Goal: Task Accomplishment & Management: Use online tool/utility

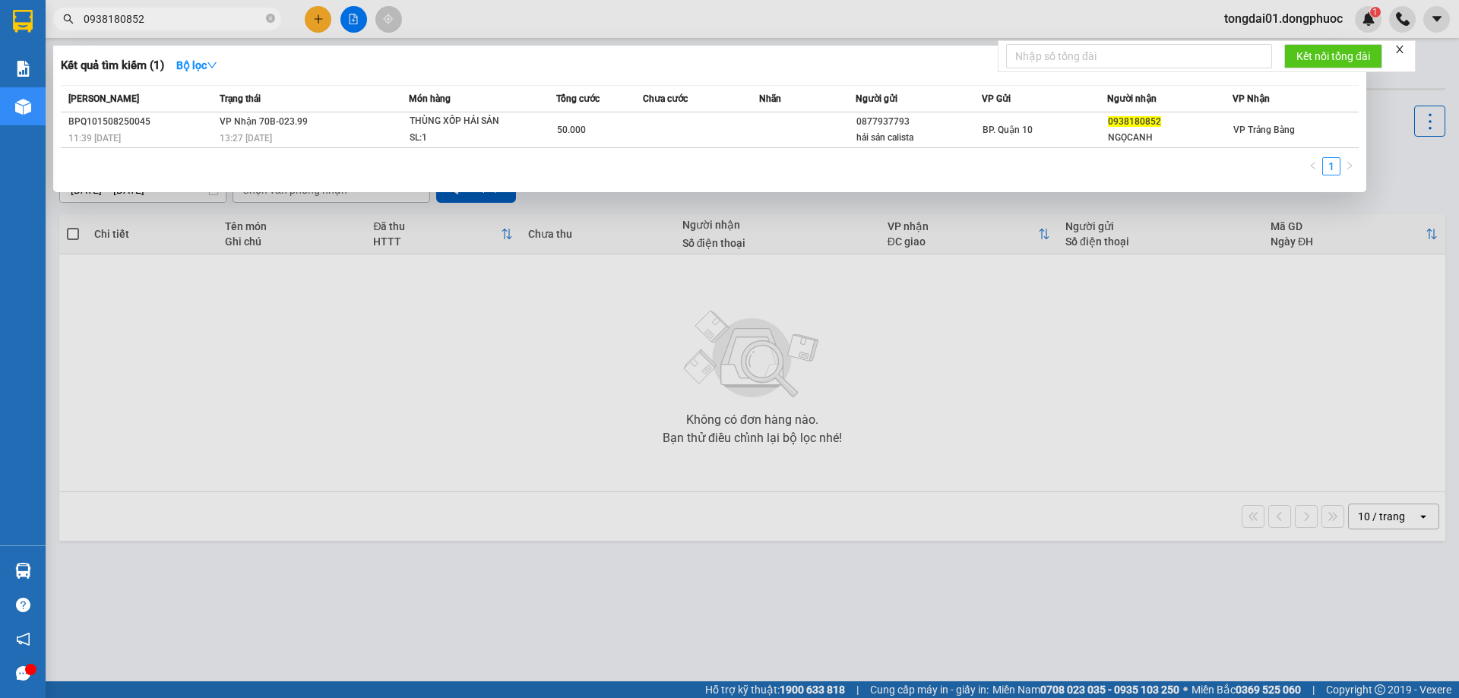
click at [273, 18] on icon "close-circle" at bounding box center [270, 18] width 9 height 9
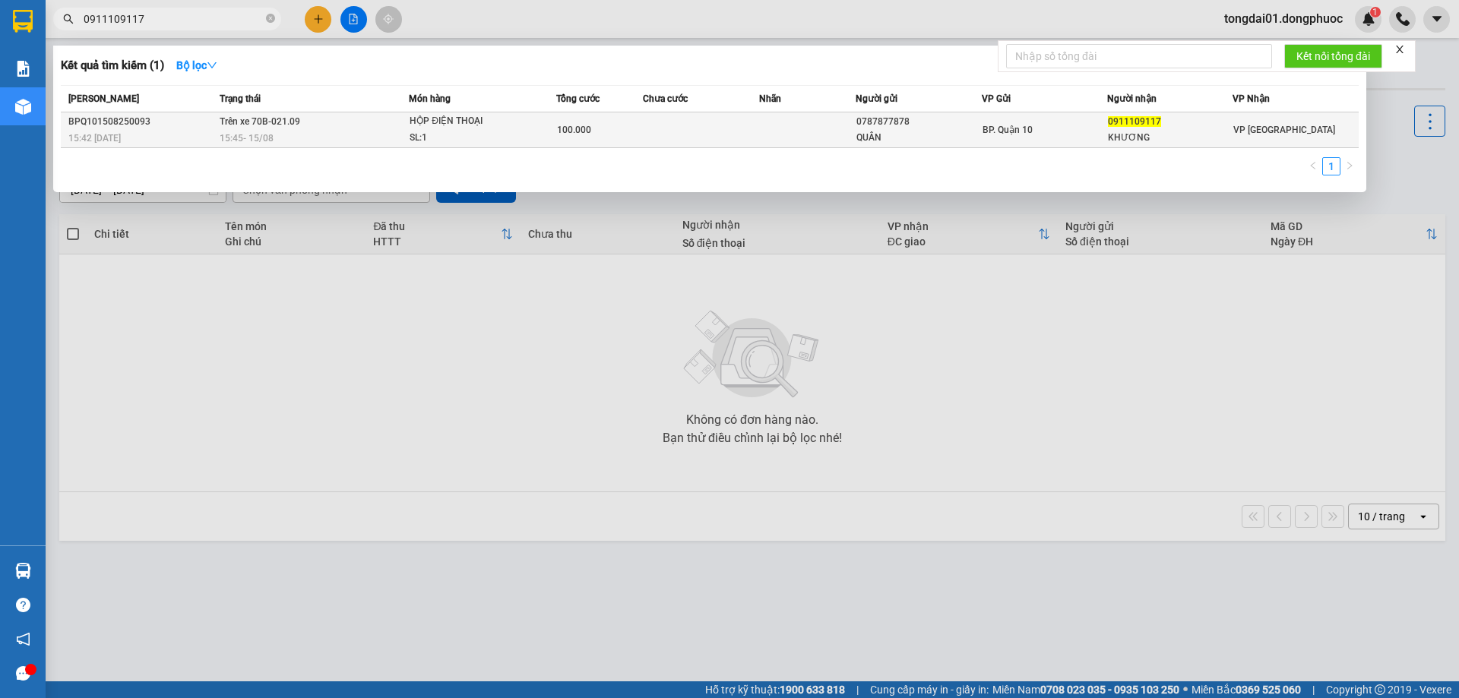
type input "0911109117"
click at [309, 119] on td "Trên xe 70B-021.09 15:45 [DATE]" at bounding box center [313, 130] width 194 height 36
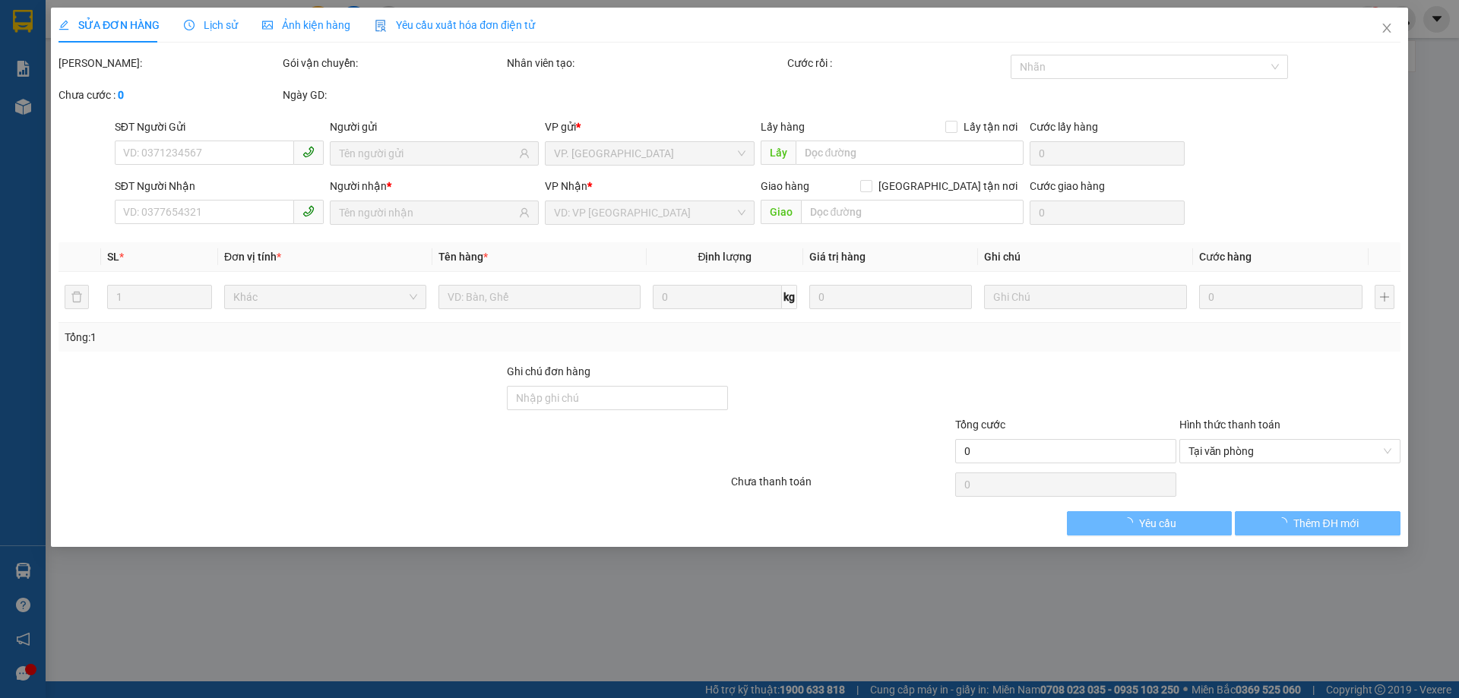
type input "0787877878"
type input "QUÂN"
type input "0911109117"
type input "KHƯƠNG"
type input "100.000"
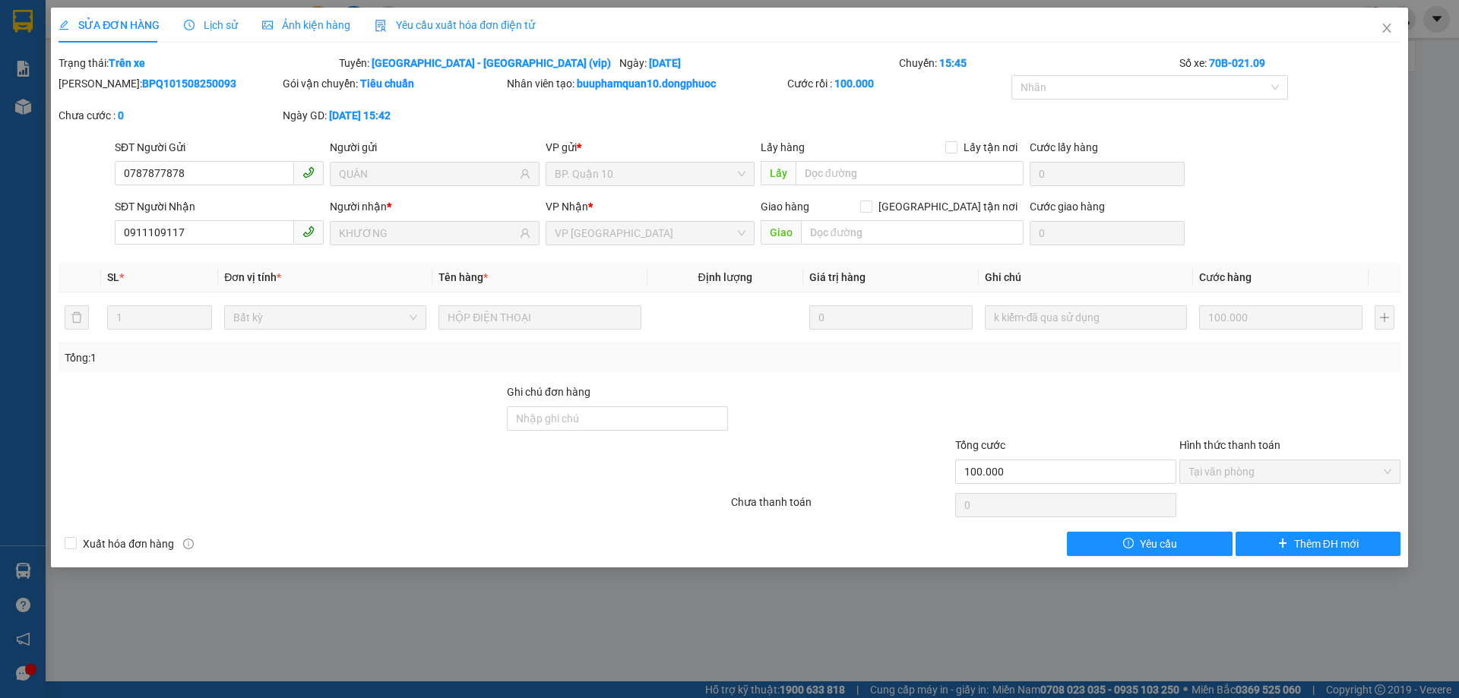
click at [216, 23] on span "Lịch sử" at bounding box center [211, 25] width 54 height 12
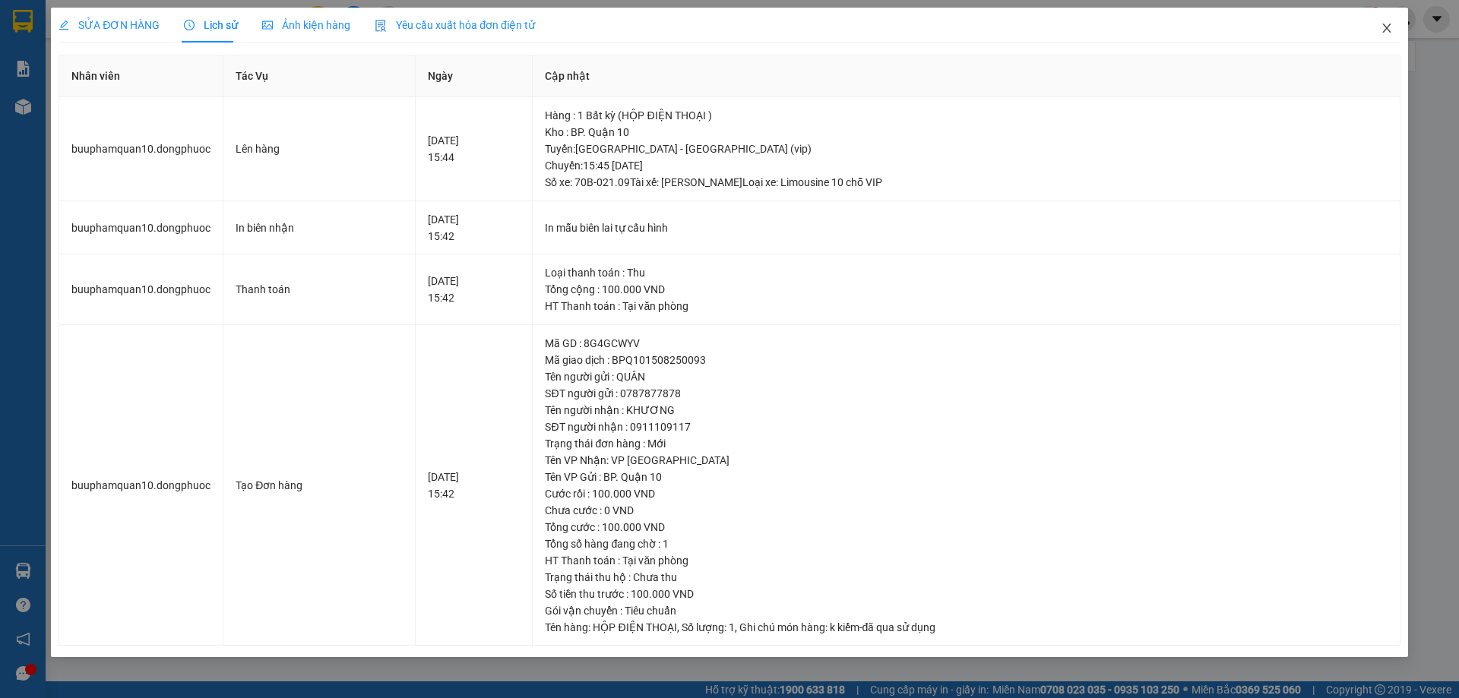
click at [1391, 25] on icon "close" at bounding box center [1386, 28] width 12 height 12
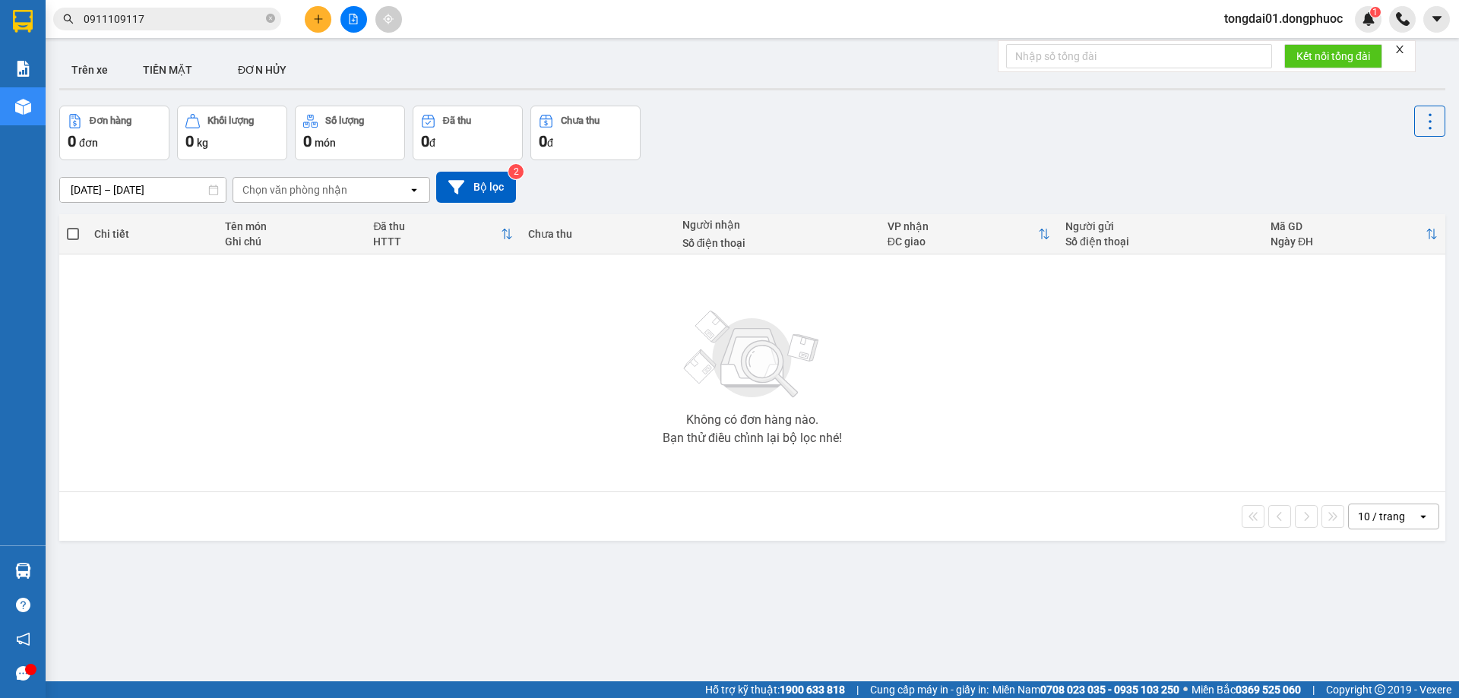
click at [198, 14] on input "0911109117" at bounding box center [173, 19] width 179 height 17
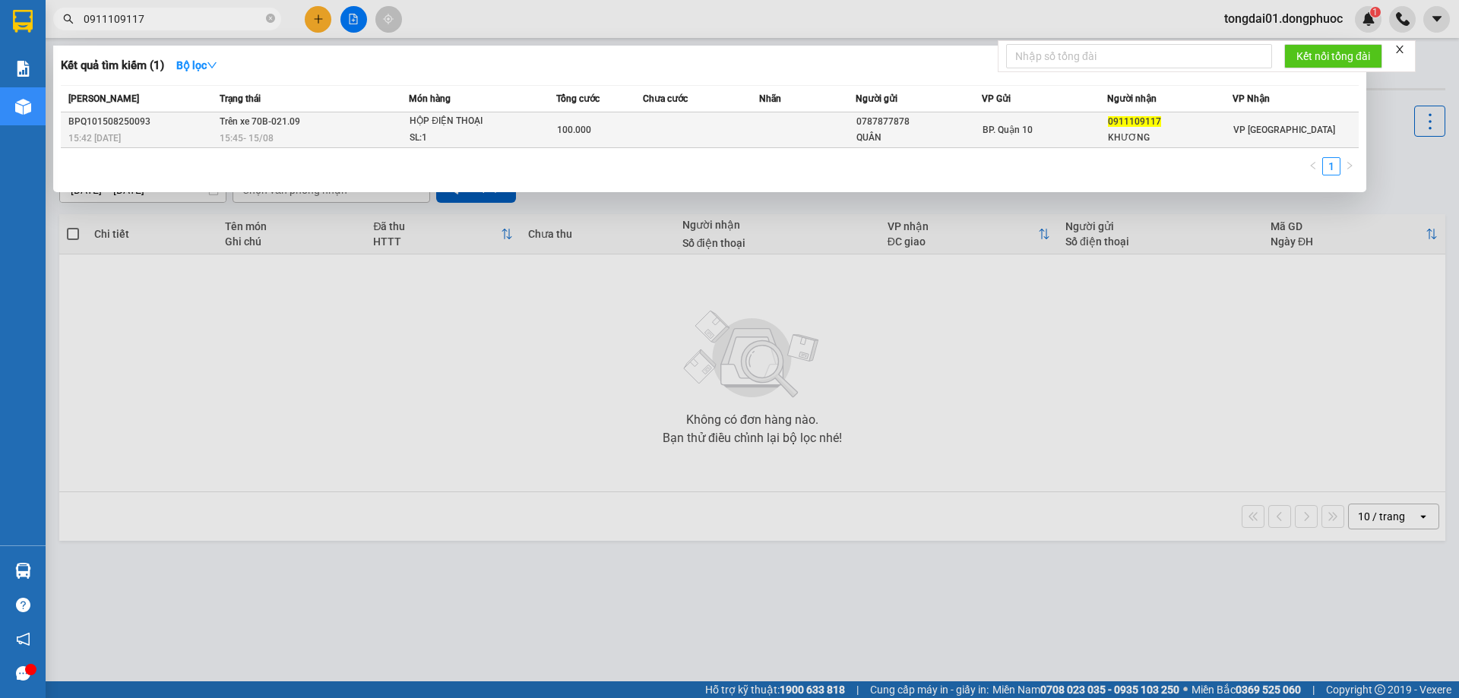
click at [243, 124] on span "Trên xe 70B-021.09" at bounding box center [260, 121] width 81 height 11
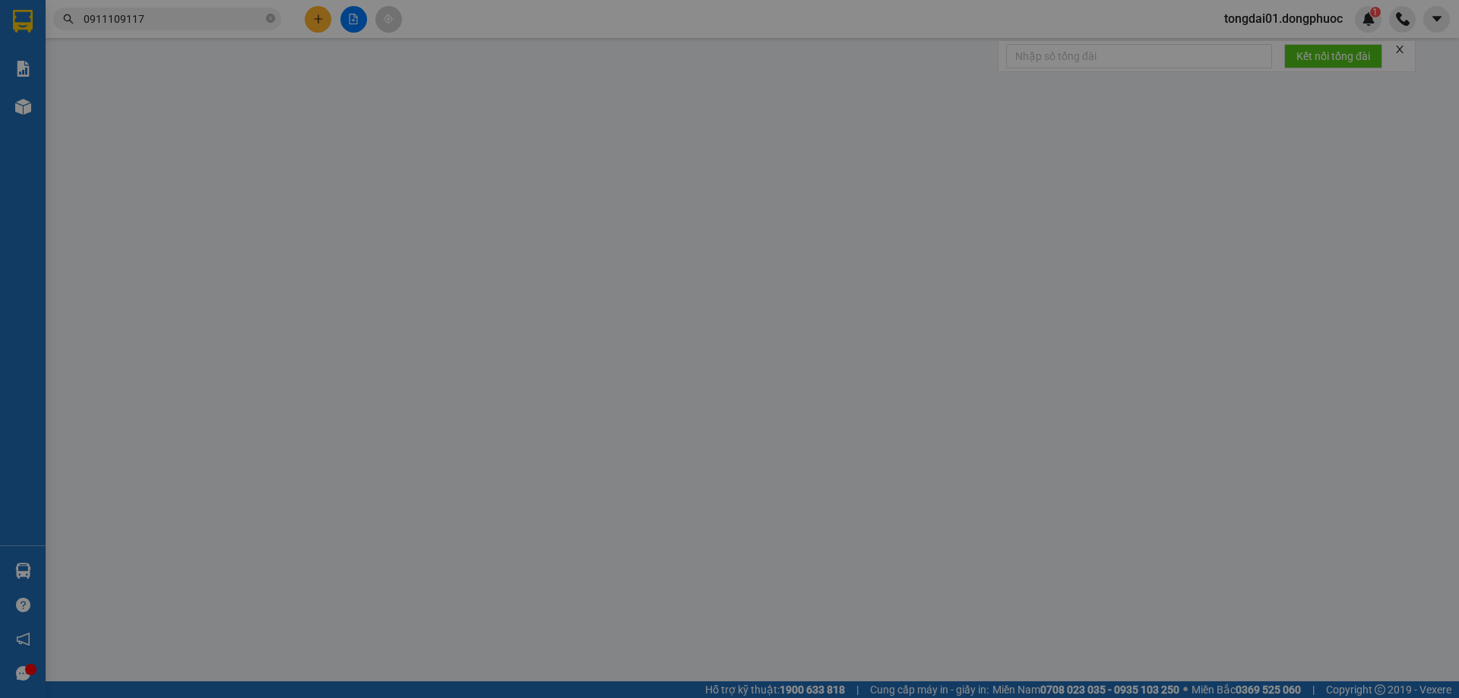
type input "0787877878"
type input "QUÂN"
type input "0911109117"
type input "KHƯƠNG"
type input "100.000"
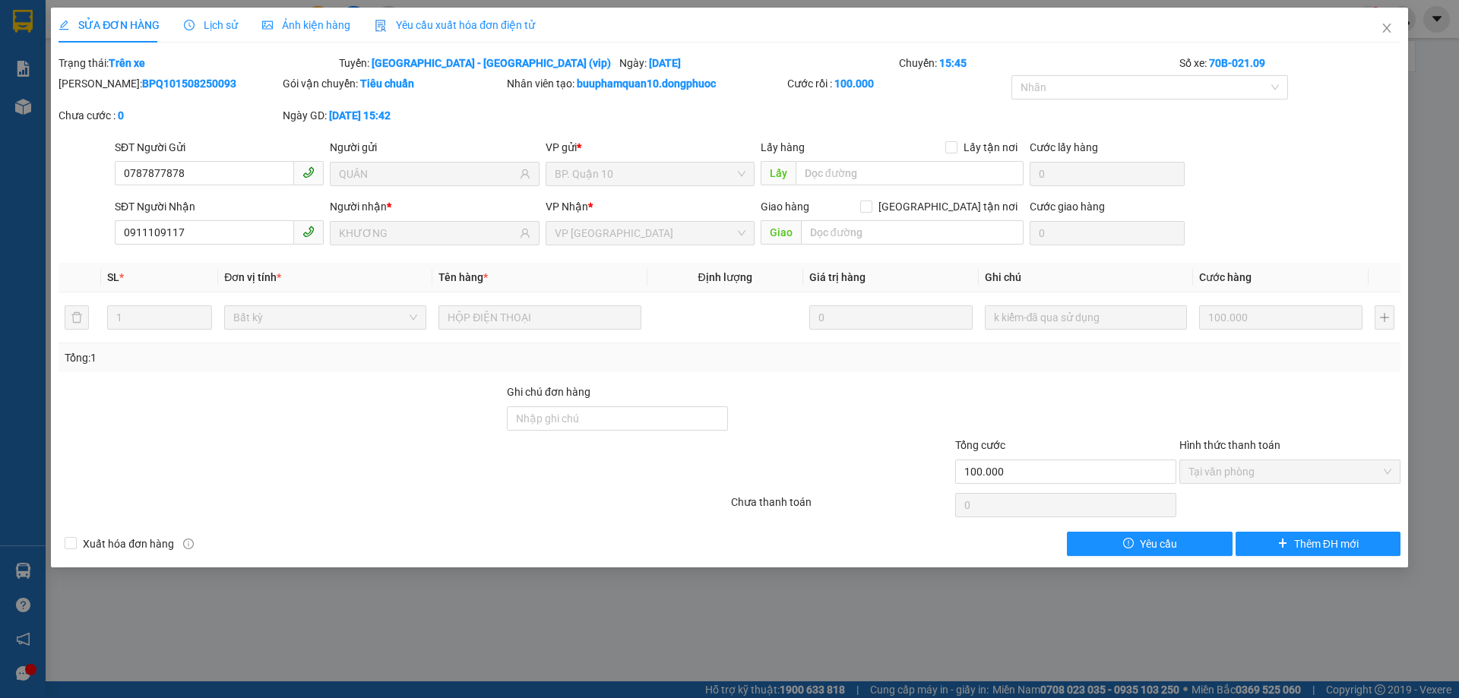
click at [227, 19] on span "Lịch sử" at bounding box center [211, 25] width 54 height 12
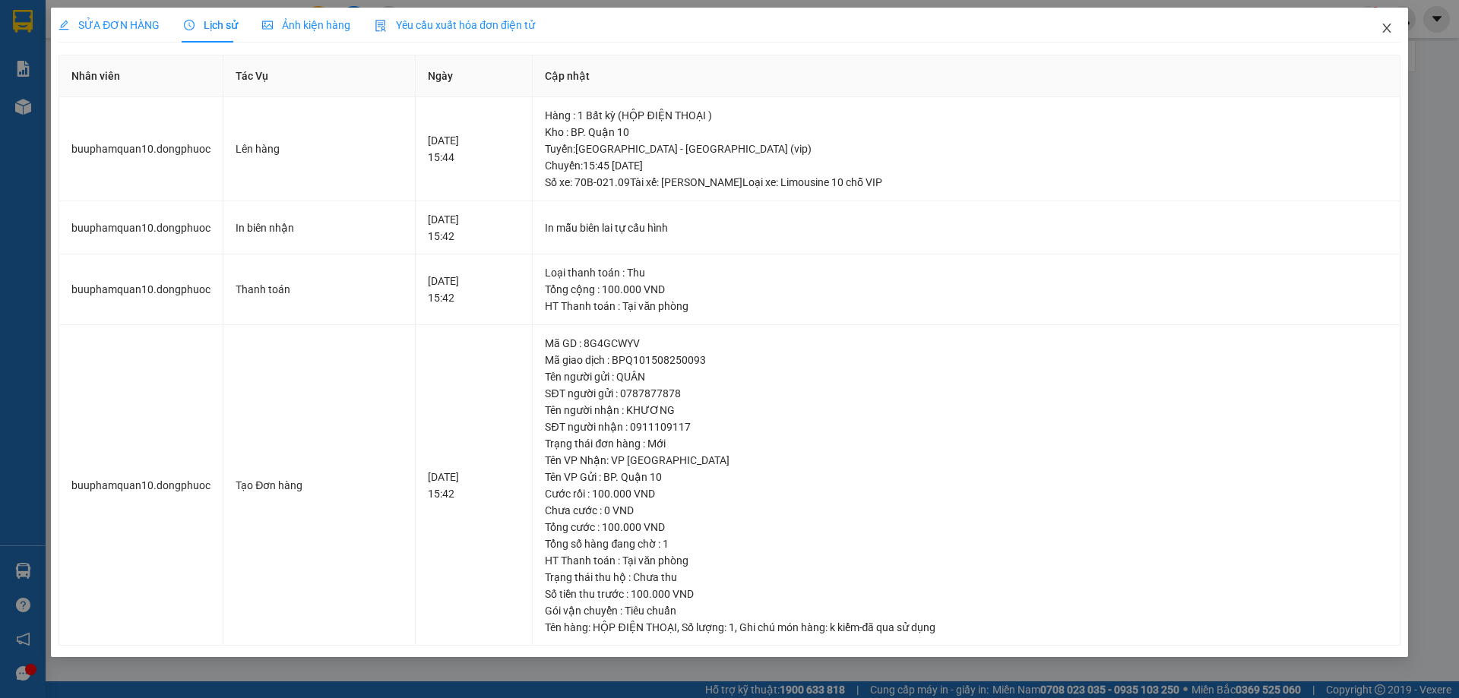
click at [1385, 26] on icon "close" at bounding box center [1386, 28] width 12 height 12
